Goal: Book appointment/travel/reservation

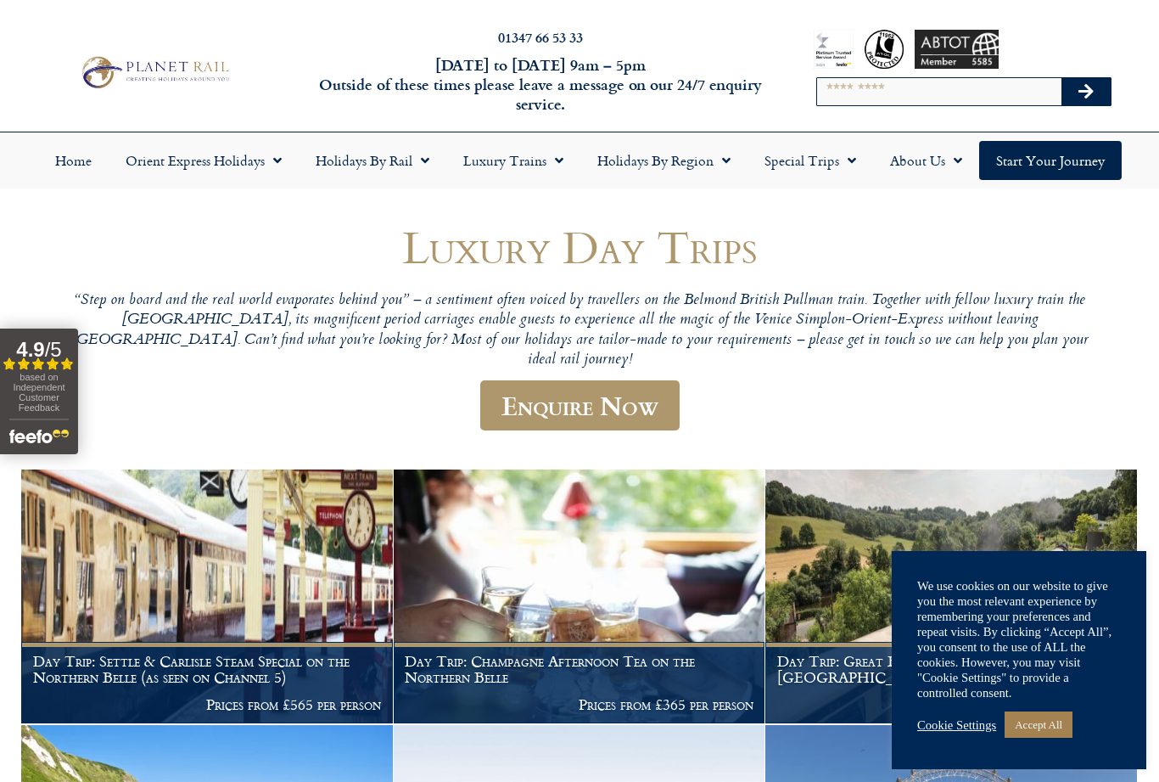
click at [836, 162] on link "Special Trips" at bounding box center [811, 160] width 126 height 39
click at [880, 205] on link "Latest Experiences" at bounding box center [830, 199] width 165 height 39
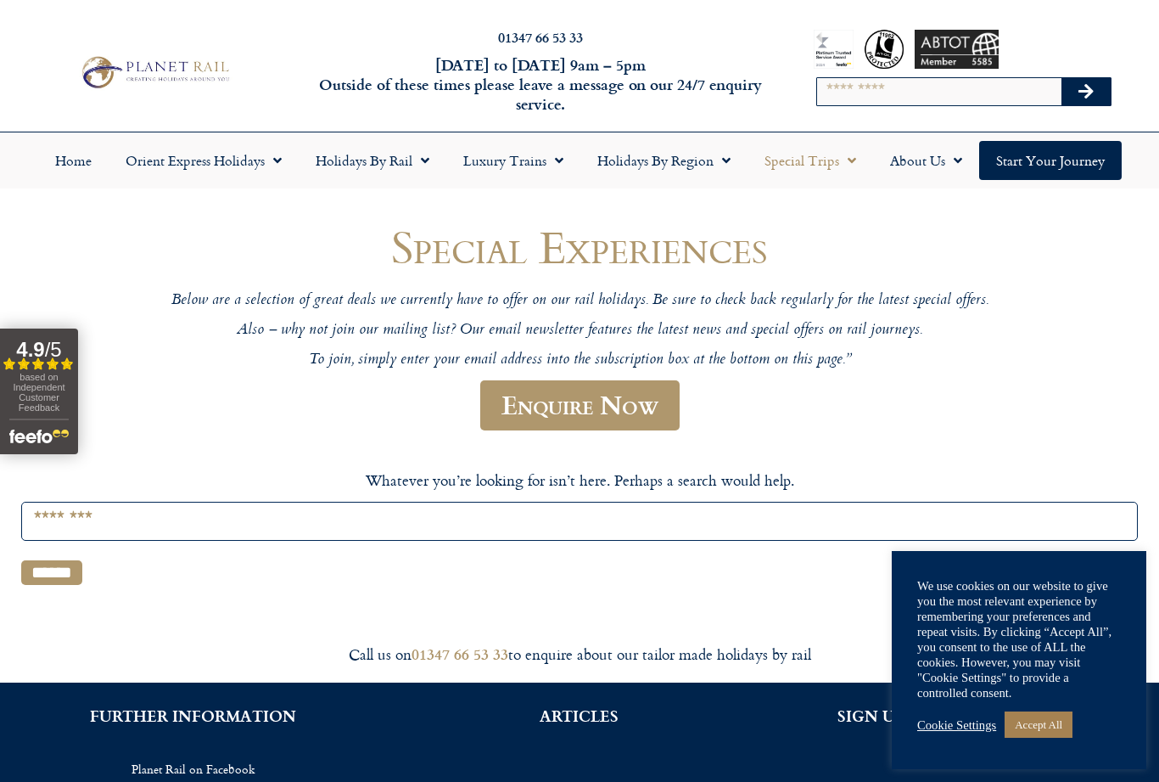
click at [785, 532] on input "Search for:" at bounding box center [579, 521] width 1117 height 38
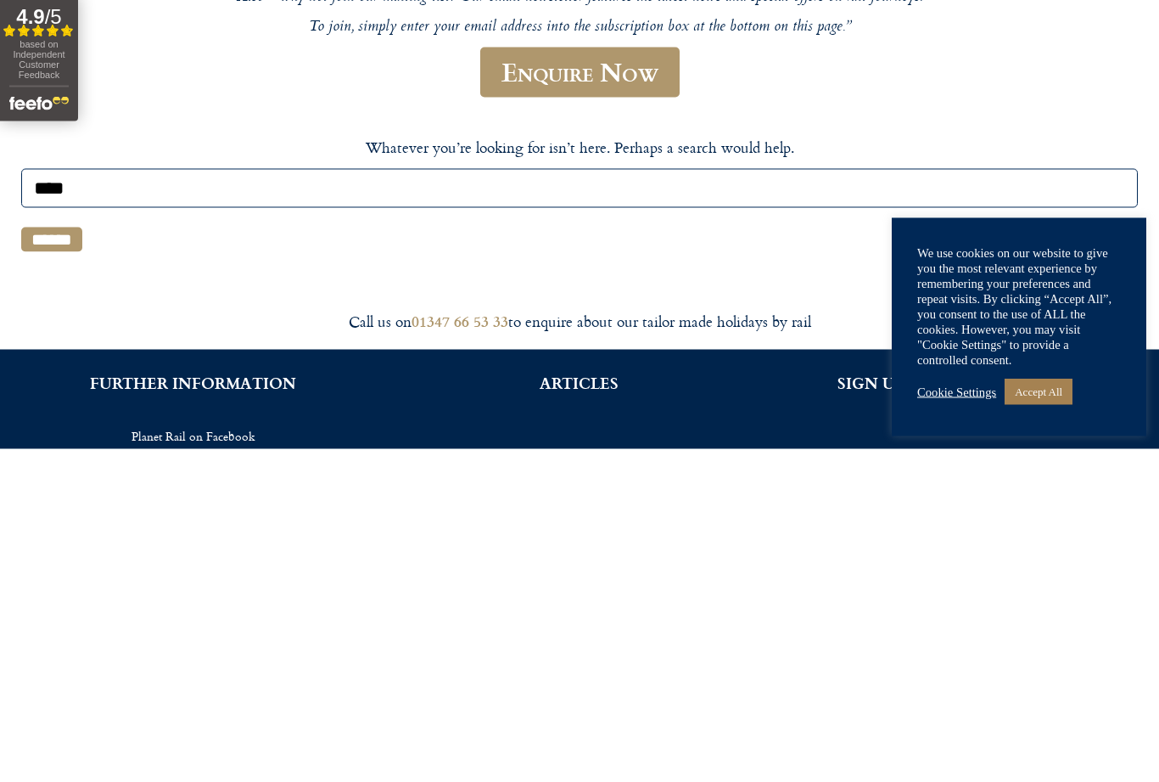
type input "****"
click at [41, 560] on input "******" at bounding box center [51, 572] width 61 height 25
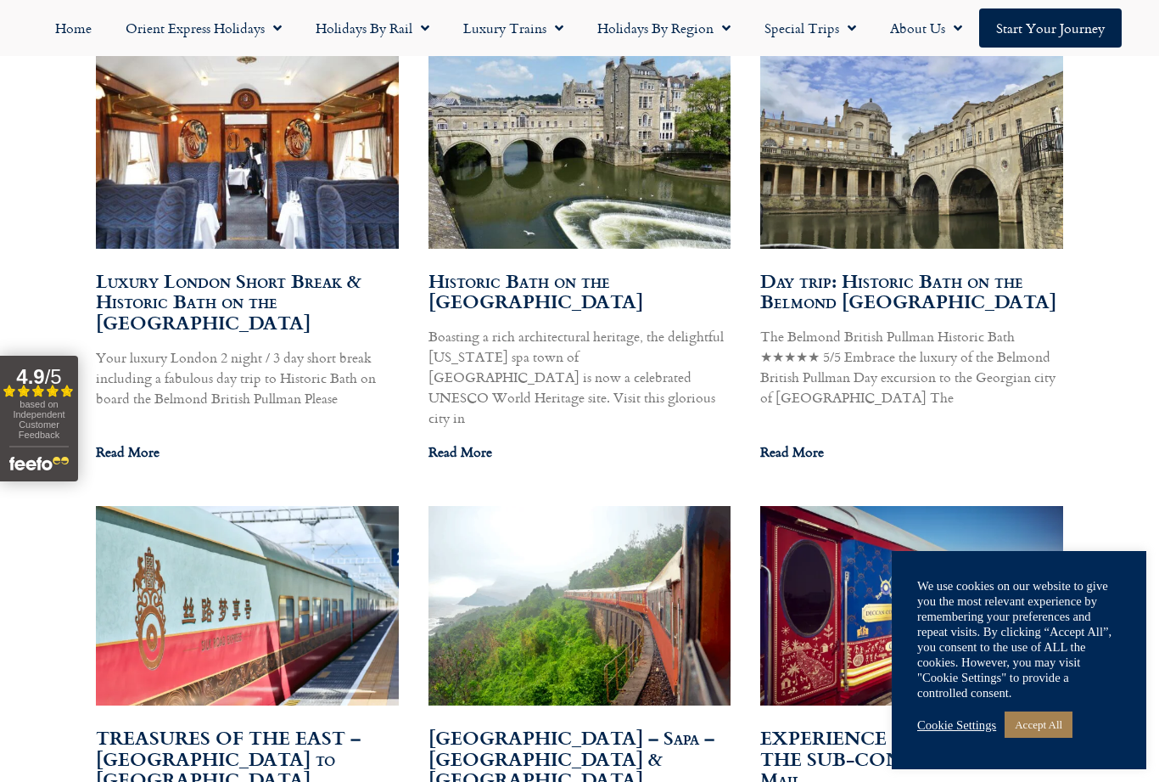
scroll to position [1057, 0]
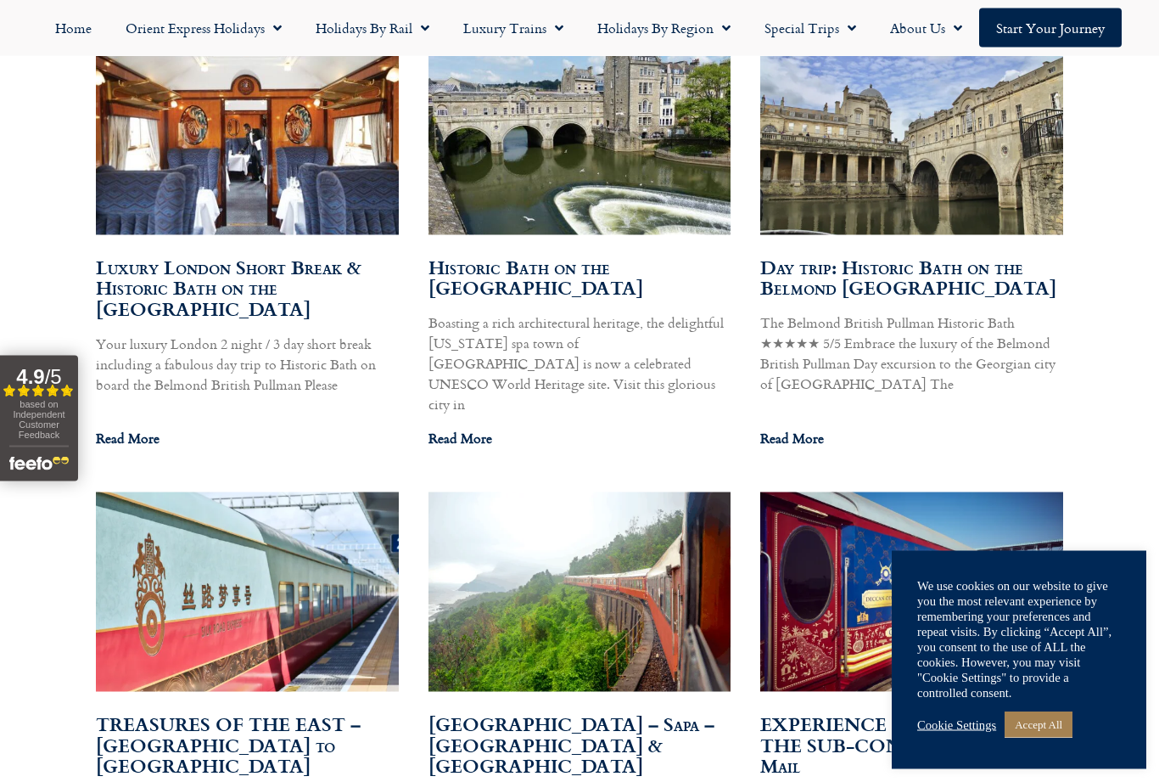
click at [138, 428] on link "Read More" at bounding box center [128, 438] width 64 height 20
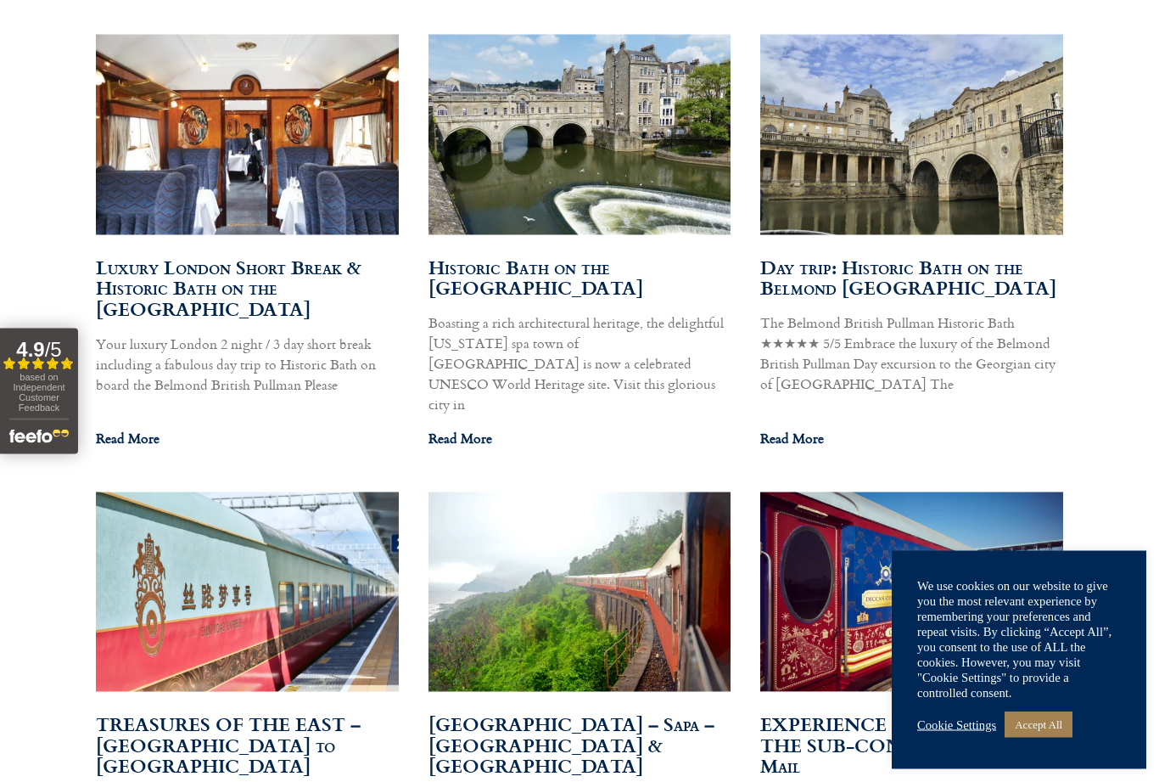
scroll to position [1112, 0]
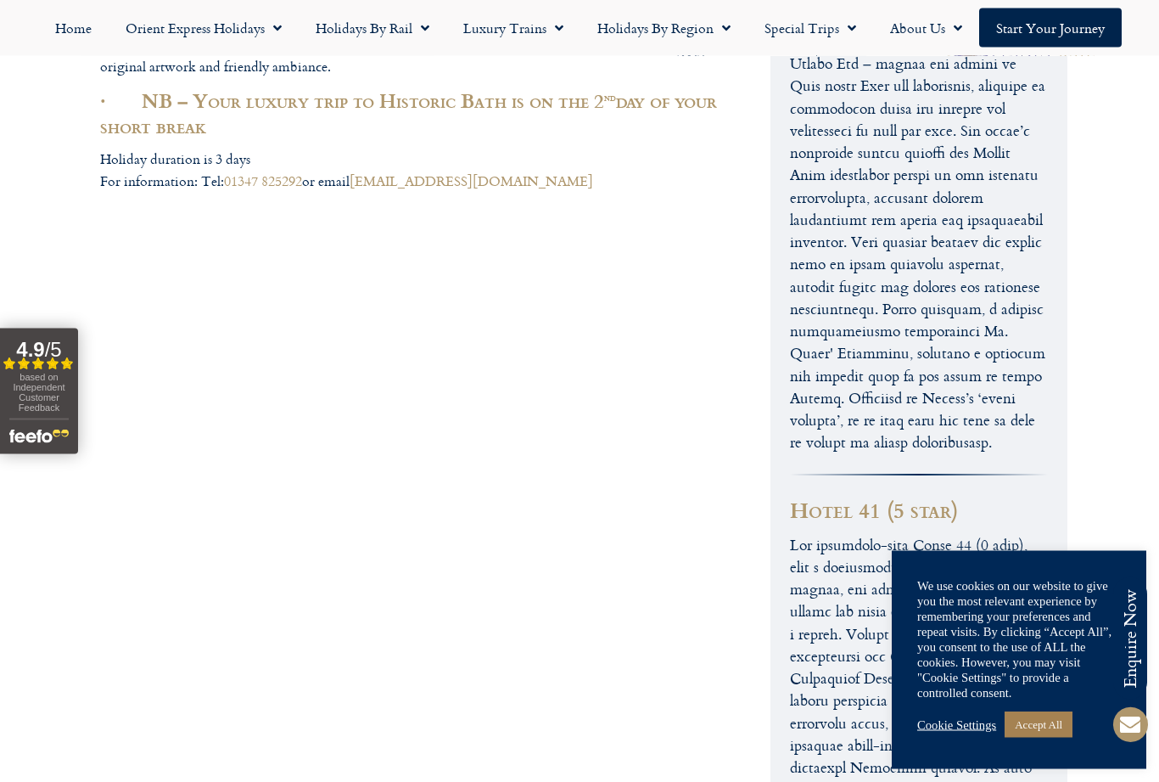
scroll to position [6899, 0]
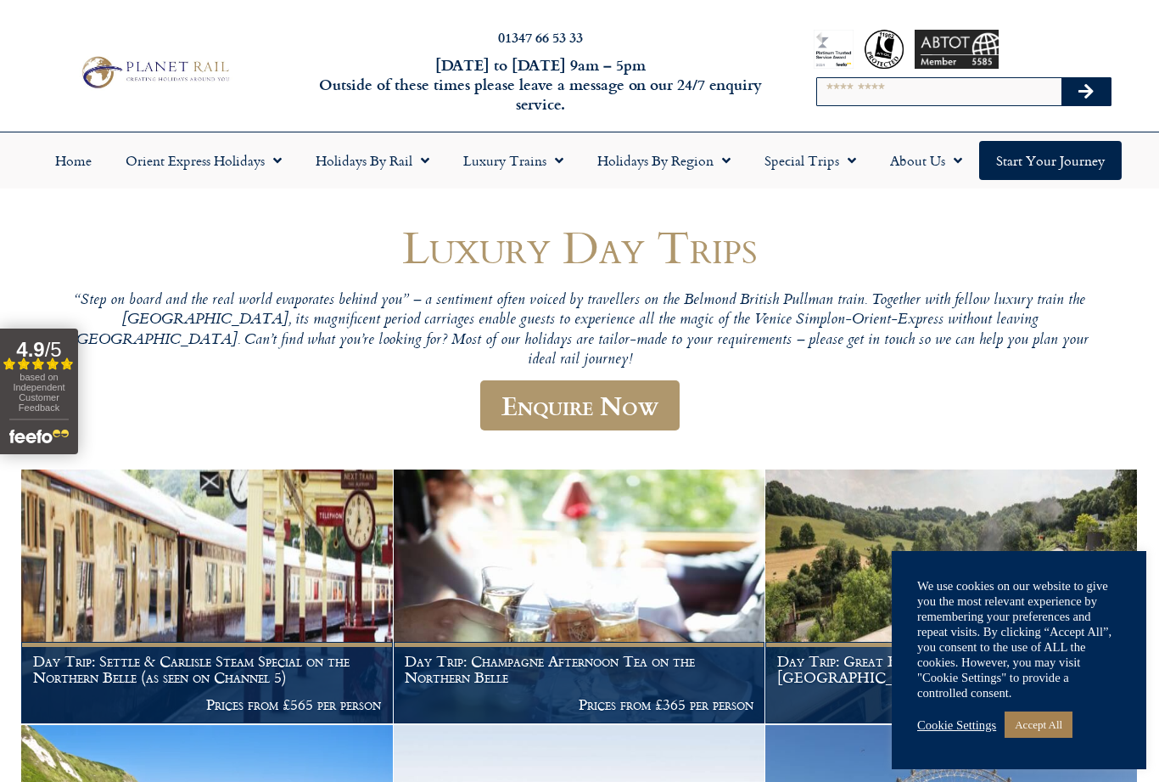
click at [963, 96] on input "Search" at bounding box center [939, 91] width 244 height 27
type input "**********"
click at [1100, 91] on button "Search" at bounding box center [1086, 91] width 49 height 27
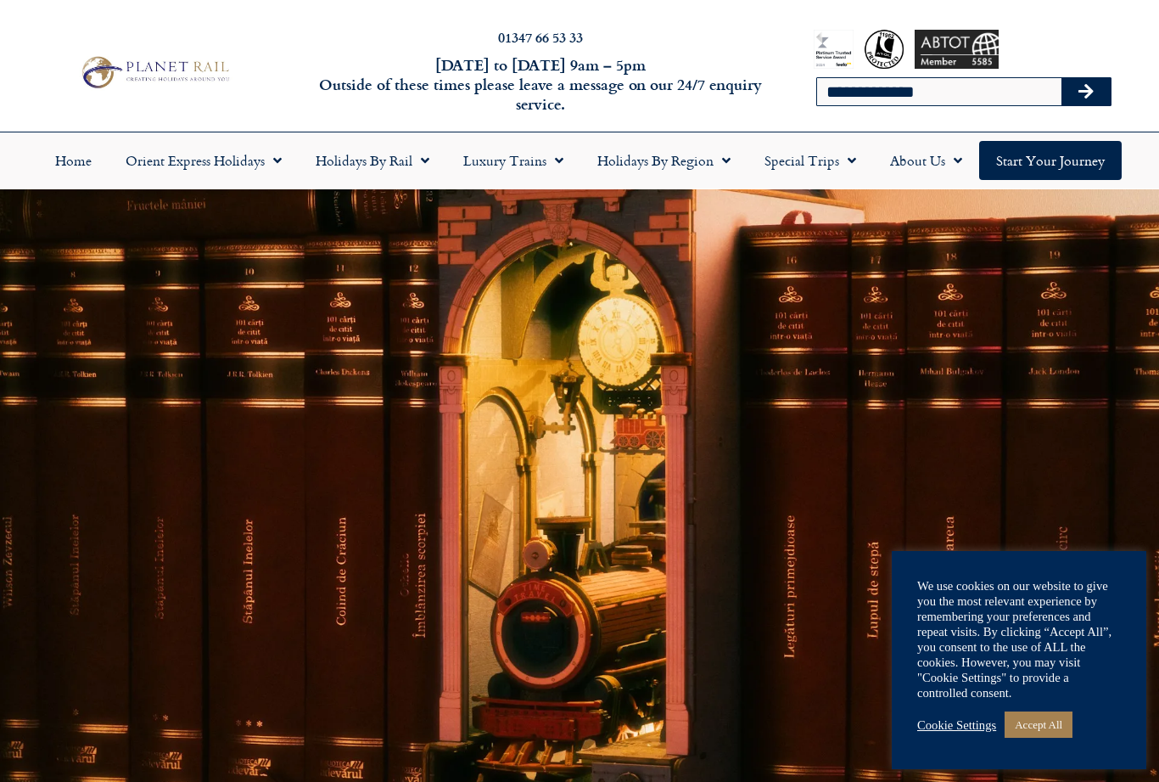
click at [1053, 712] on link "Accept All" at bounding box center [1039, 724] width 68 height 26
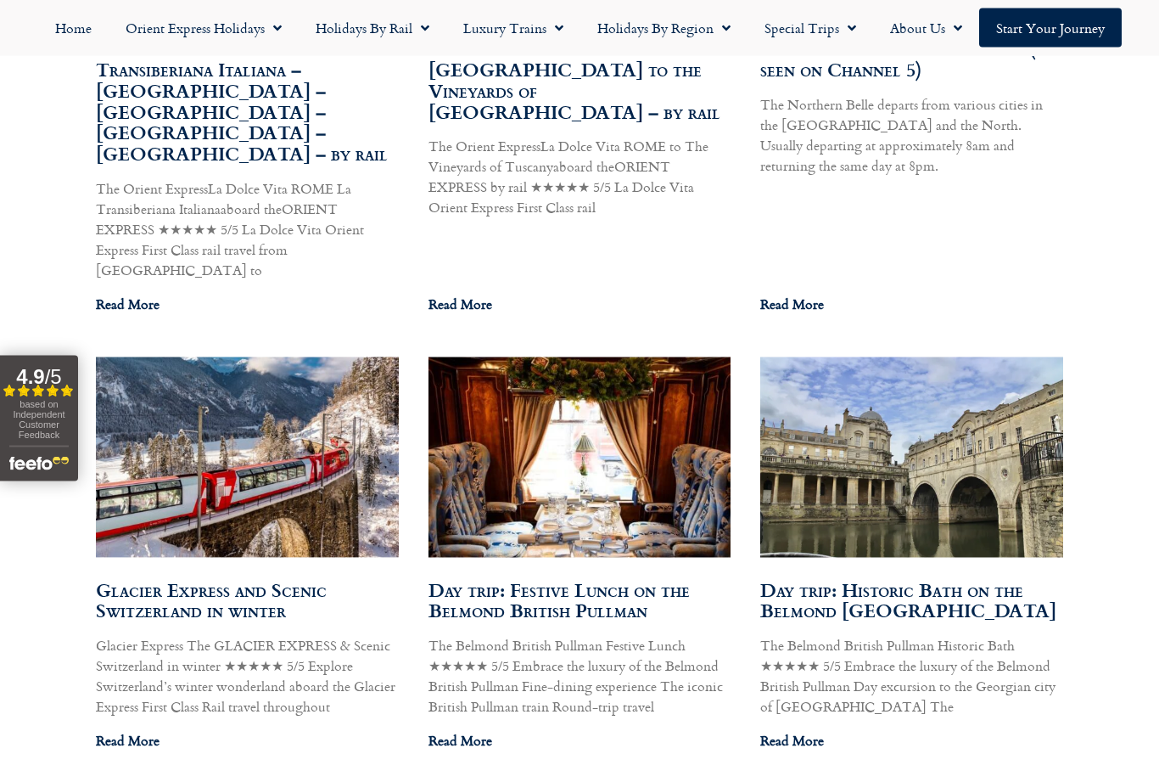
scroll to position [1889, 0]
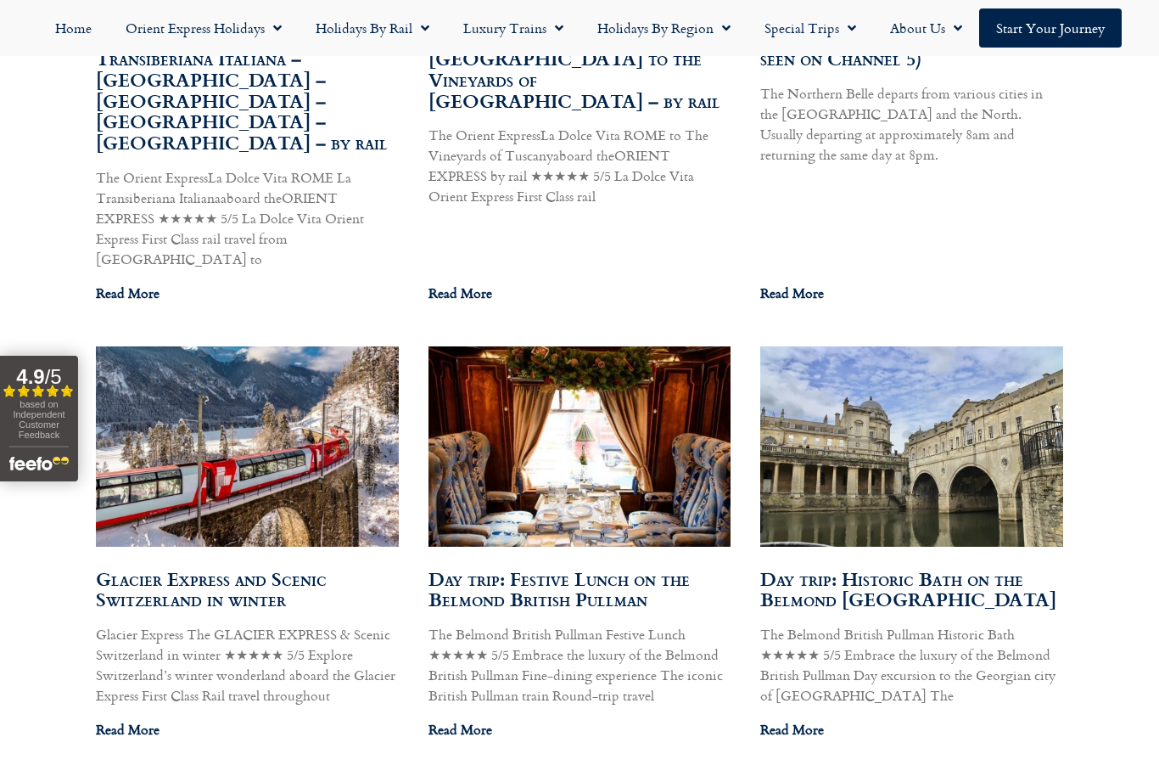
click at [964, 564] on link "Day trip: Historic Bath on the Belmond [GEOGRAPHIC_DATA]" at bounding box center [908, 588] width 296 height 49
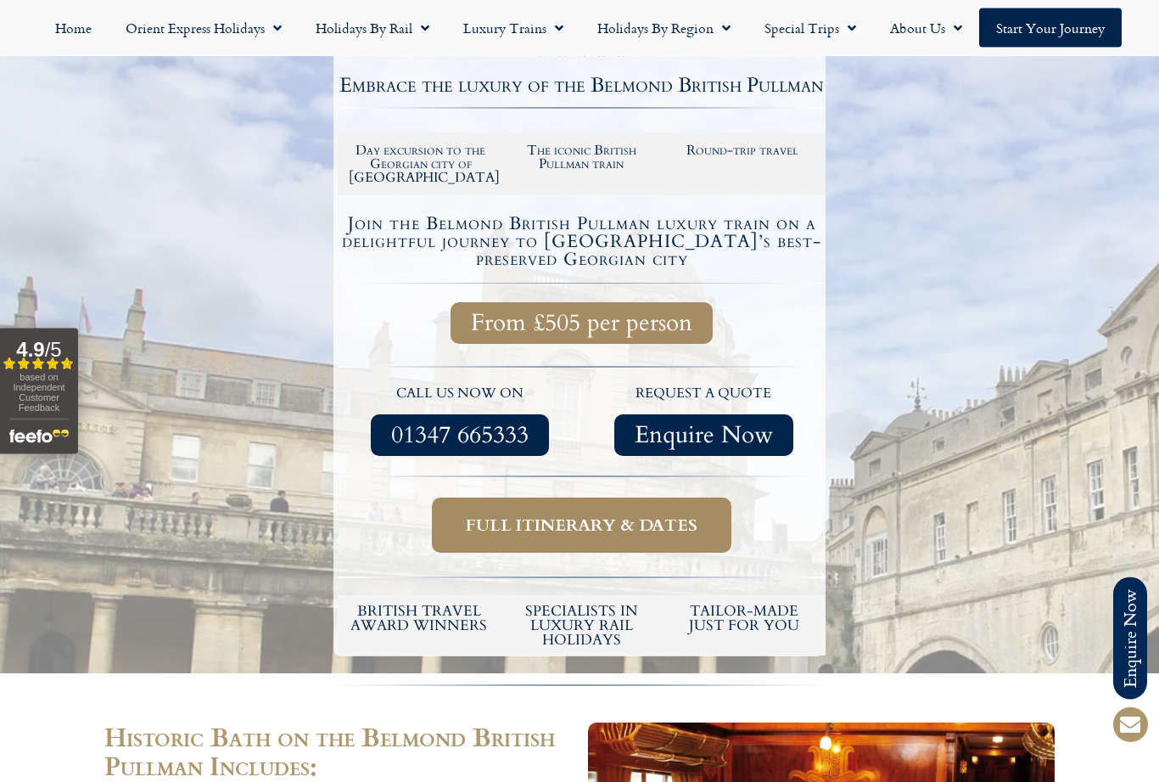
scroll to position [332, 0]
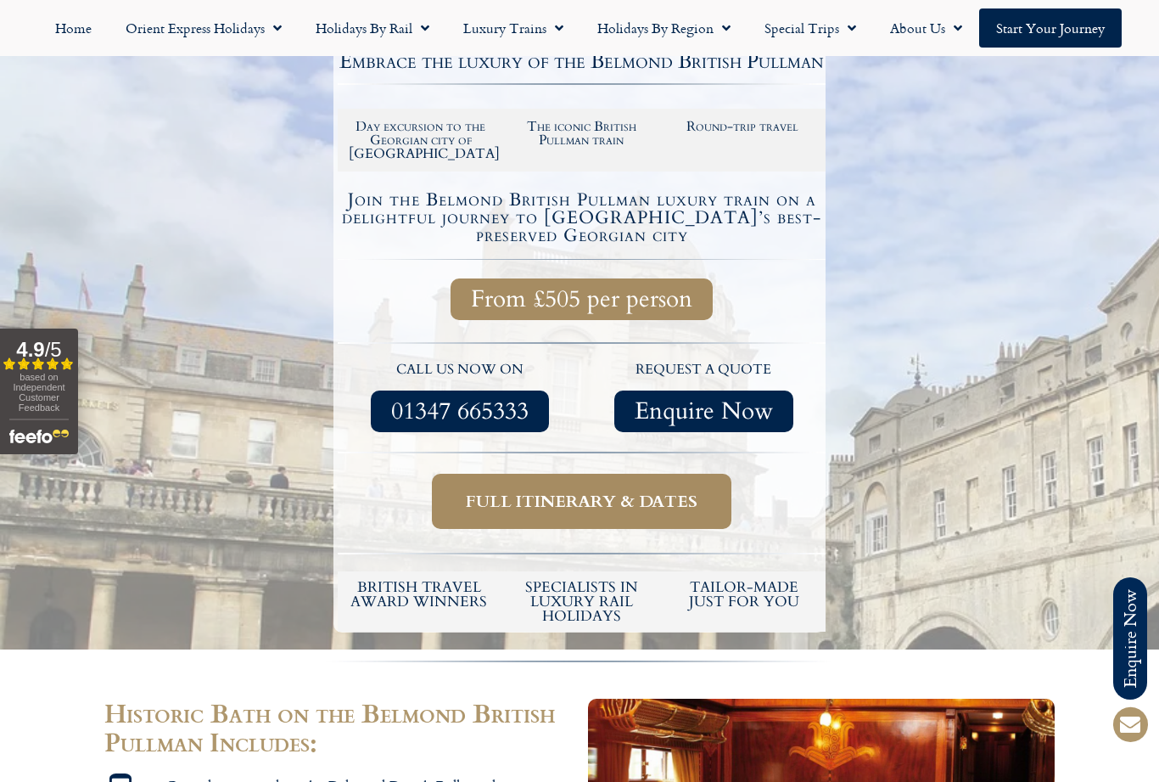
click at [680, 491] on span "Full itinerary & dates" at bounding box center [582, 501] width 232 height 21
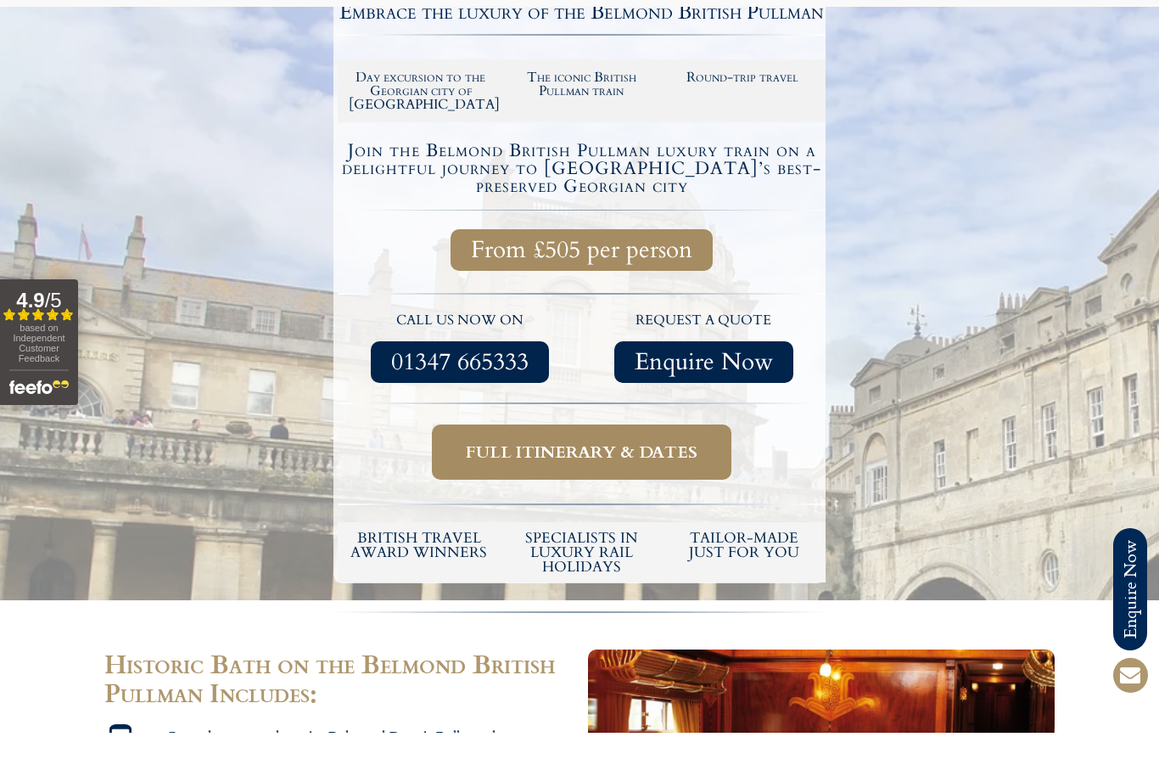
scroll to position [386, 0]
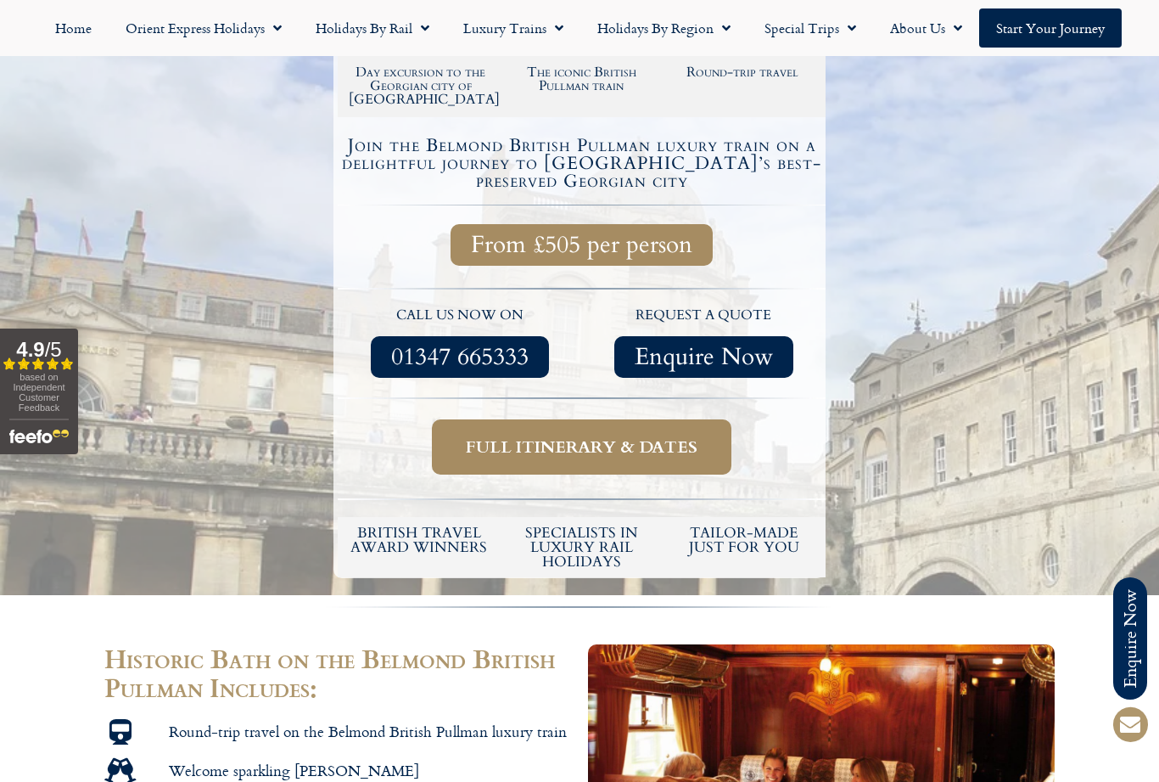
click at [639, 437] on span "Full itinerary & dates" at bounding box center [582, 446] width 232 height 21
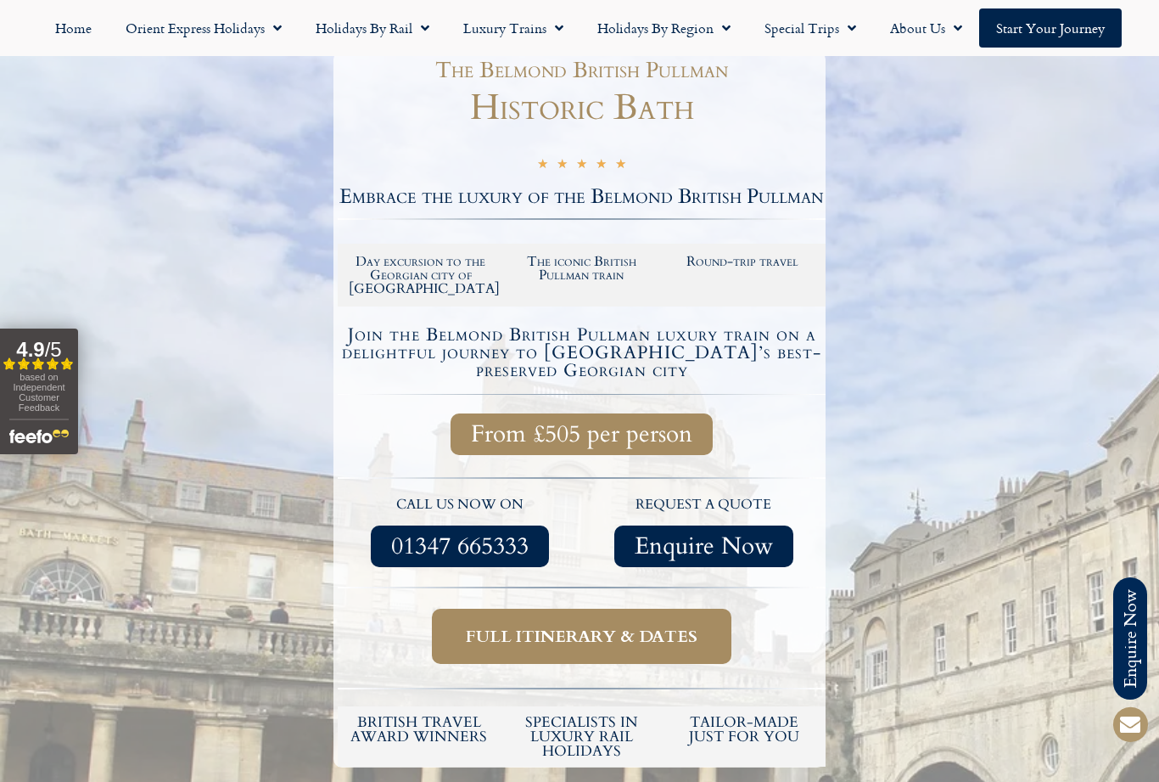
scroll to position [0, 0]
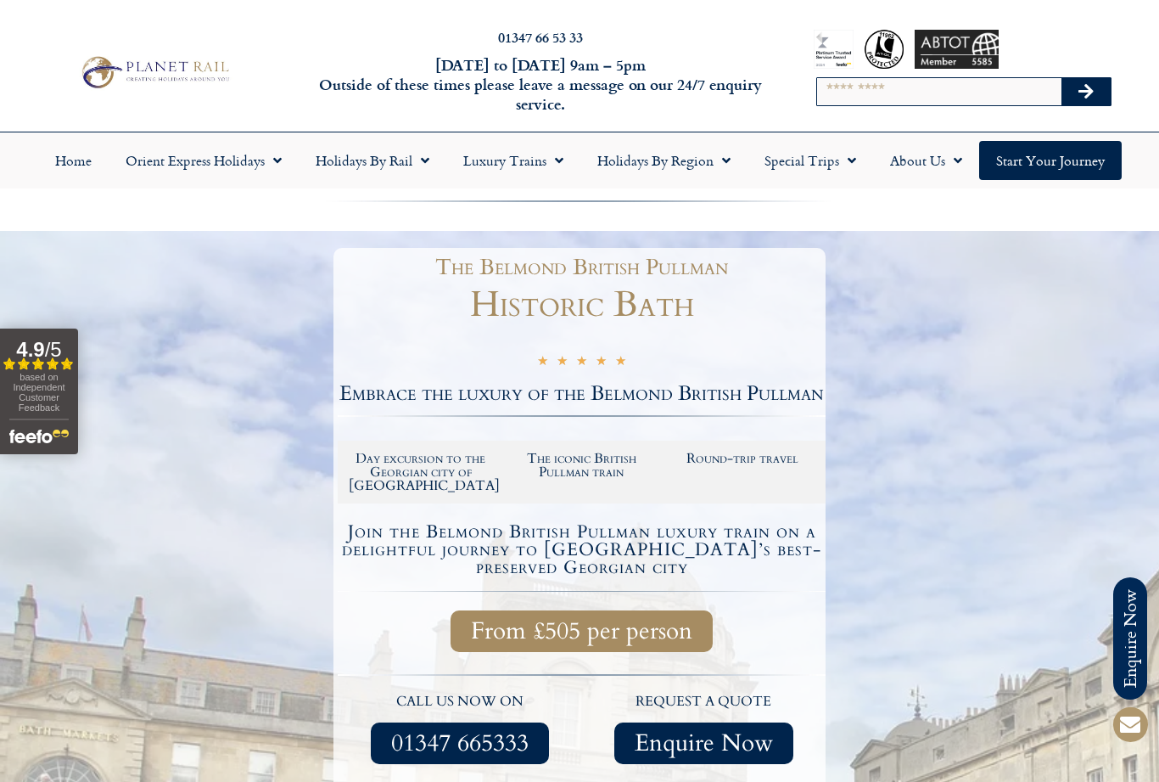
scroll to position [386, 0]
